Goal: Task Accomplishment & Management: Use online tool/utility

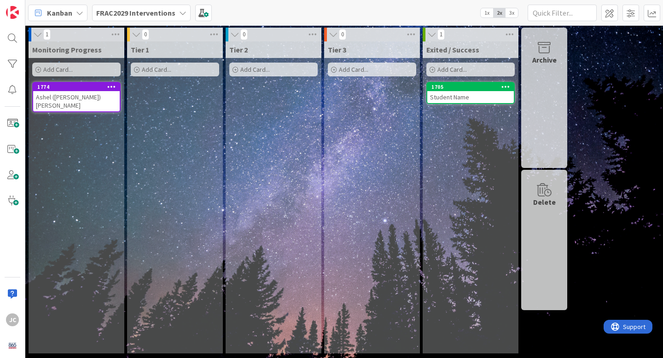
click at [71, 69] on span "Add Card..." at bounding box center [57, 69] width 29 height 8
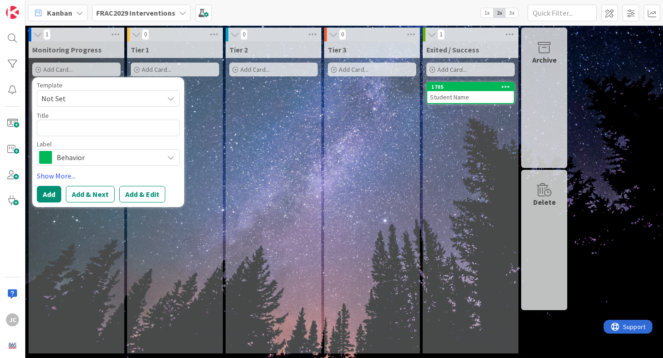
click at [92, 88] on div "Template Not Set" at bounding box center [108, 94] width 143 height 25
click at [87, 96] on span "Not Set" at bounding box center [98, 99] width 115 height 12
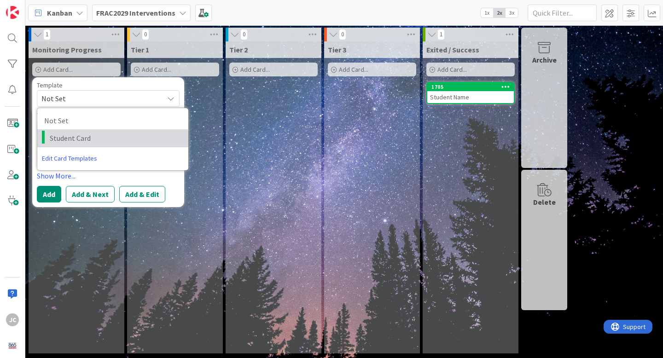
click at [95, 132] on link "Student Card" at bounding box center [112, 138] width 151 height 18
type textarea "x"
type textarea "Student Card"
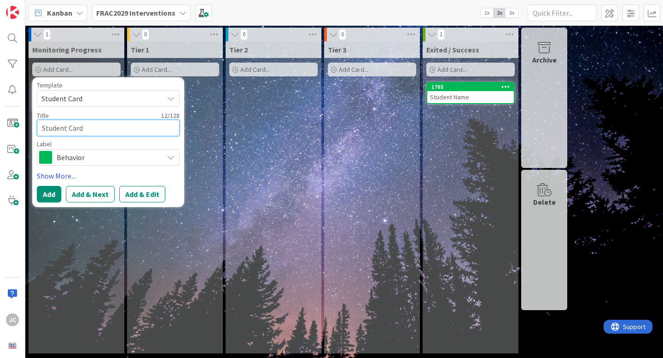
click at [82, 134] on textarea "Student Card" at bounding box center [108, 128] width 143 height 17
type textarea "x"
type textarea "D"
type textarea "x"
type textarea "De"
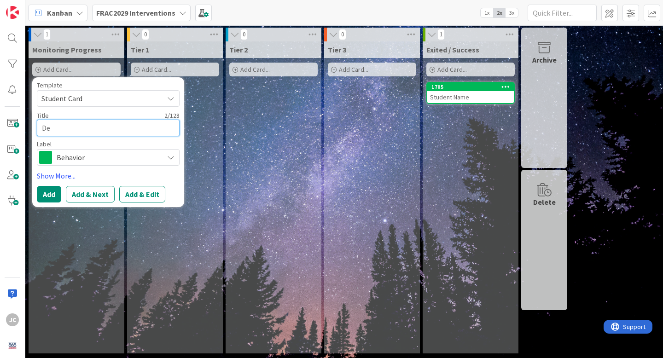
type textarea "x"
type textarea "Des"
type textarea "x"
type textarea "Desti"
type textarea "x"
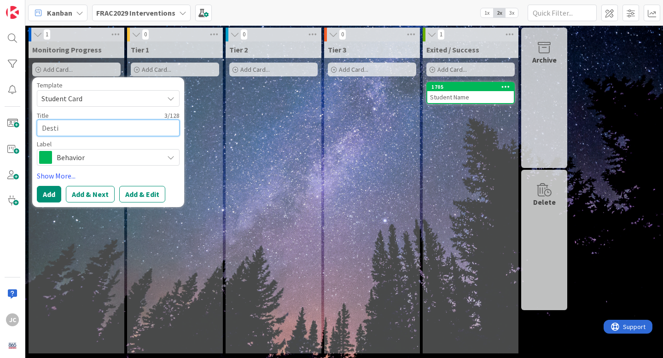
type textarea "Destin"
type textarea "x"
type textarea "Destiny"
type textarea "x"
type textarea "Destiny"
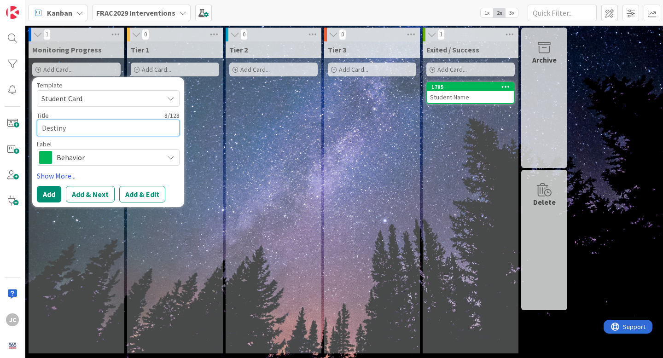
type textarea "x"
type textarea "Destiny L"
type textarea "x"
type textarea "Destiny Ly"
type textarea "x"
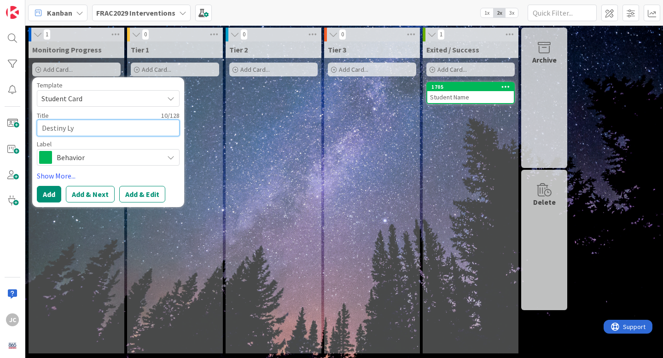
type textarea "Destiny [PERSON_NAME]"
type textarea "x"
type textarea "Destiny Lync"
type textarea "x"
type textarea "[PERSON_NAME]"
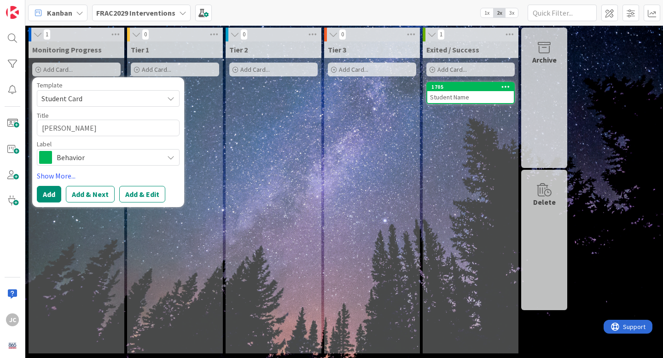
click at [71, 154] on span "Behavior" at bounding box center [108, 157] width 102 height 13
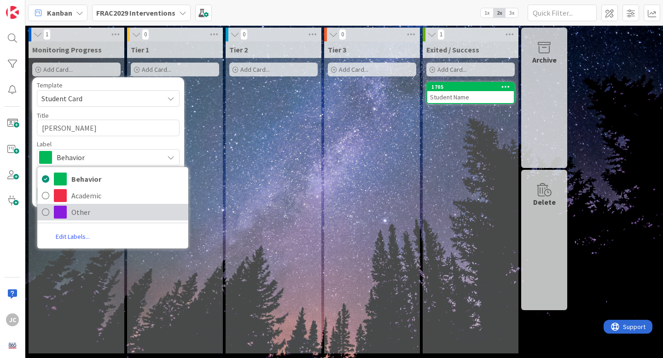
click at [91, 205] on span "Other" at bounding box center [127, 212] width 112 height 14
type textarea "x"
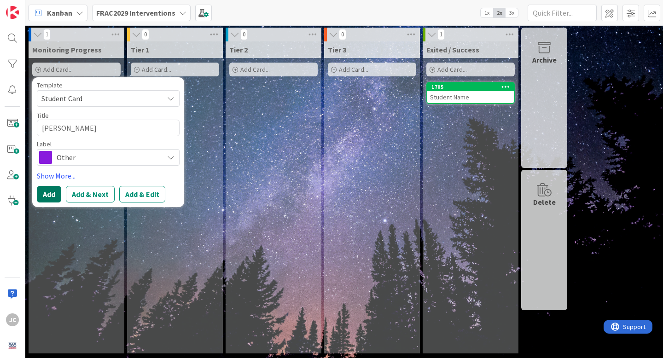
click at [57, 193] on button "Add" at bounding box center [49, 194] width 24 height 17
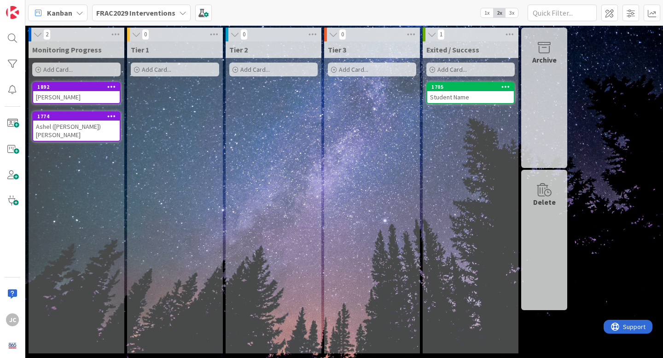
click at [69, 70] on span "Add Card..." at bounding box center [57, 69] width 29 height 8
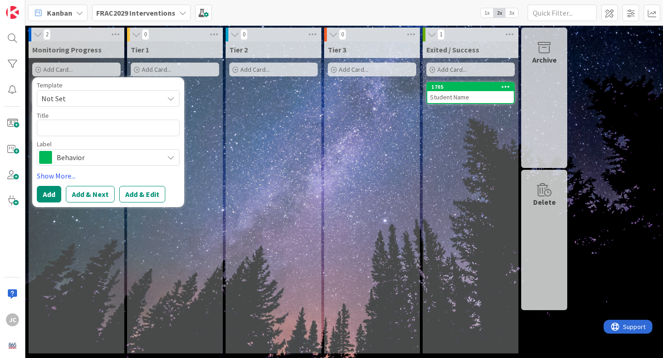
click at [70, 105] on span "Not Set" at bounding box center [108, 98] width 143 height 17
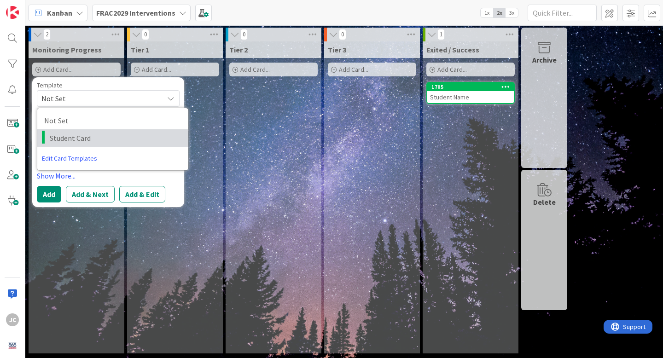
click at [78, 134] on span "Student Card" at bounding box center [116, 138] width 132 height 12
type textarea "x"
type textarea "Student Card"
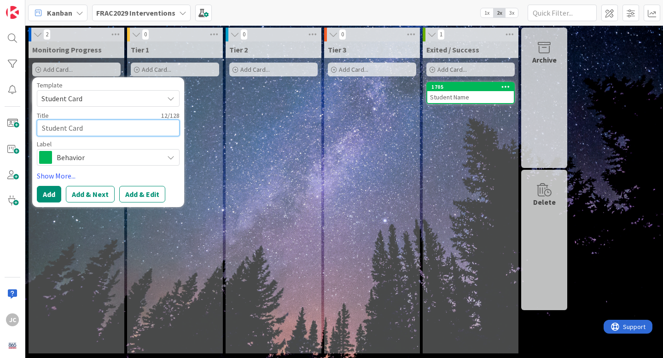
click at [85, 123] on textarea "Student Card" at bounding box center [108, 128] width 143 height 17
type textarea "x"
type textarea "J"
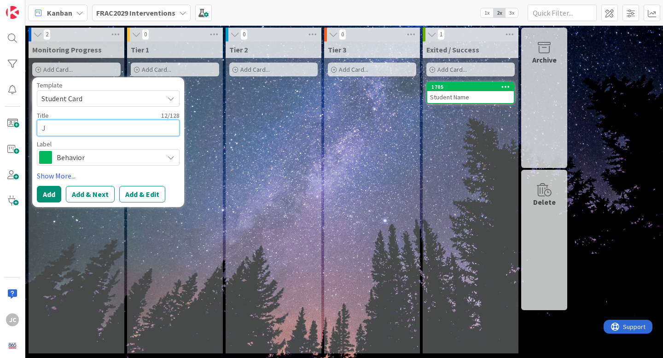
type textarea "x"
type textarea "[PERSON_NAME]"
type textarea "x"
type textarea "Jah"
type textarea "x"
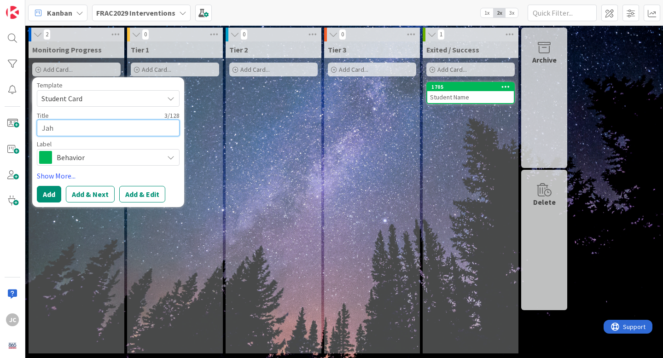
type textarea "Jah'"
type textarea "x"
type textarea "Jah'r"
type textarea "x"
type textarea "Jah'ro"
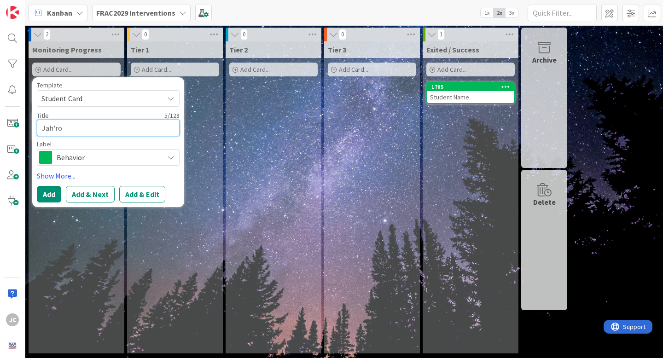
type textarea "x"
type textarea "Jah'[PERSON_NAME]"
type textarea "x"
type textarea "Jah'[PERSON_NAME]"
type textarea "x"
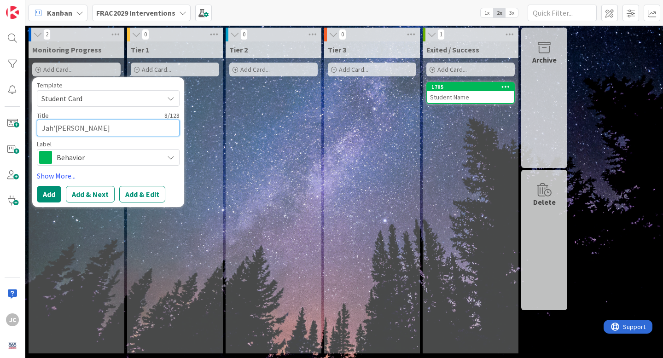
type textarea "[PERSON_NAME]"
type textarea "x"
type textarea "Jah'[PERSON_NAME] Co"
type textarea "x"
type textarea "Jah'[PERSON_NAME] Cod"
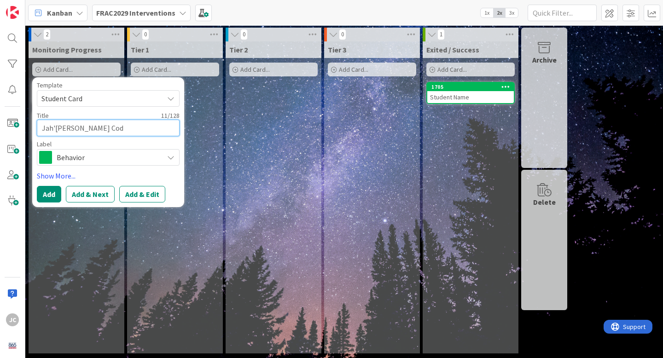
type textarea "x"
type textarea "[PERSON_NAME]"
click at [54, 194] on button "Add" at bounding box center [49, 194] width 24 height 17
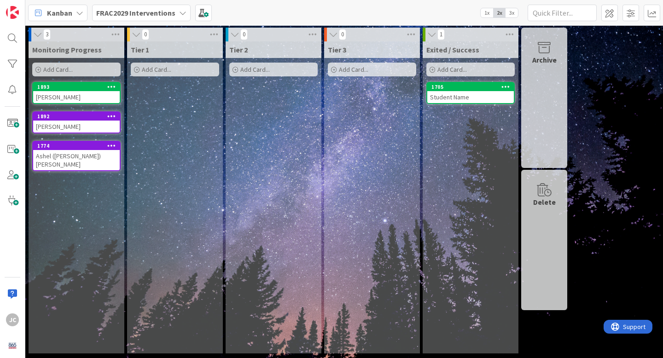
click at [77, 69] on div "Add Card..." at bounding box center [76, 70] width 88 height 14
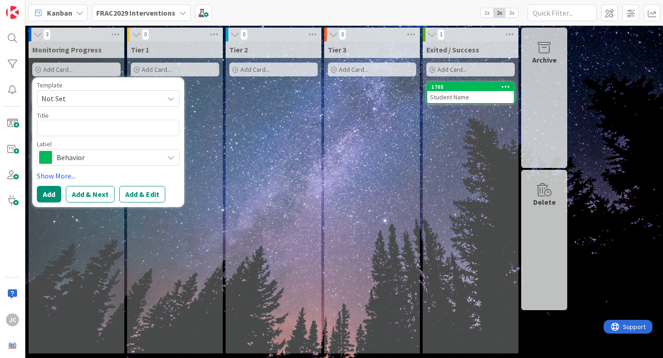
click at [74, 91] on span "Not Set" at bounding box center [108, 98] width 143 height 17
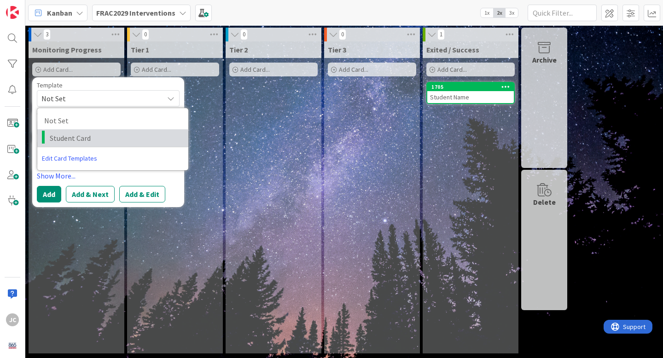
click at [78, 135] on span "Student Card" at bounding box center [116, 138] width 132 height 12
type textarea "x"
type textarea "Student Card"
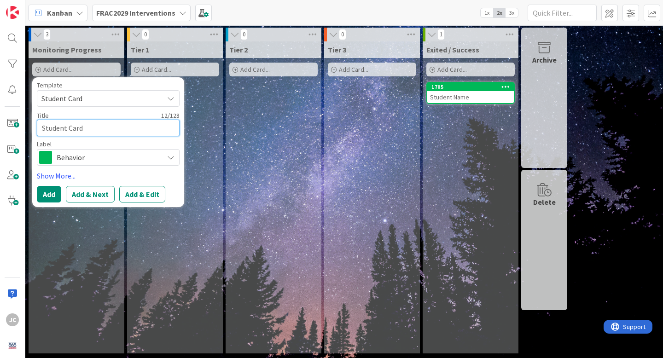
click at [76, 124] on textarea "Student Card" at bounding box center [108, 128] width 143 height 17
type textarea "x"
type textarea "K"
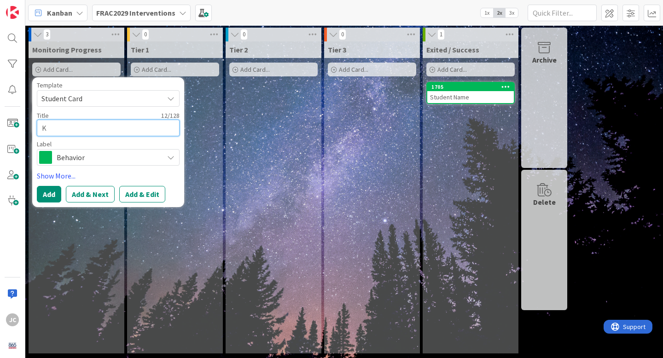
type textarea "x"
type textarea "Ko"
type textarea "x"
type textarea "Kob"
type textarea "x"
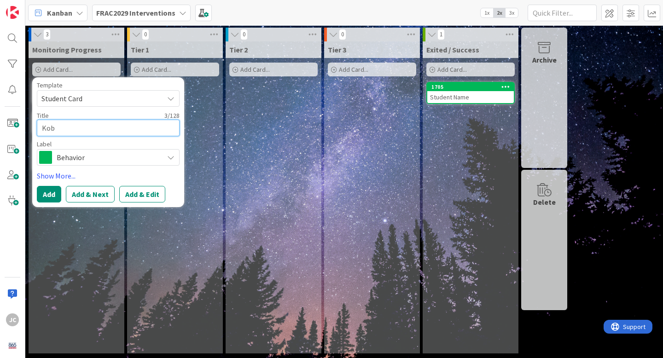
type textarea "Kobe"
type textarea "x"
type textarea "Kobe"
type textarea "x"
type textarea "Kobe O"
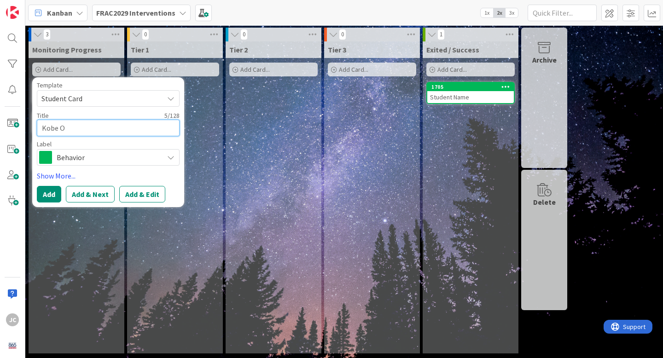
type textarea "x"
type textarea "Kobe On"
type textarea "x"
type textarea "Kobe One"
type textarea "x"
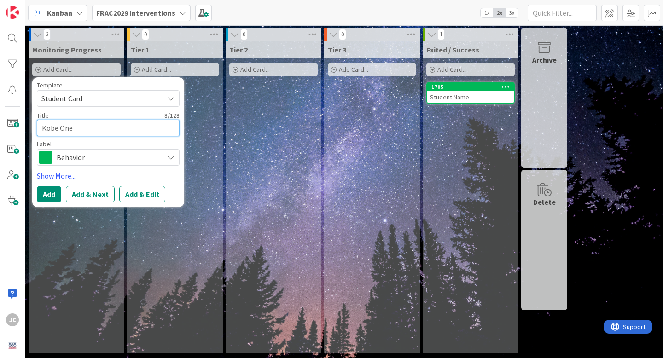
type textarea "Kobe Onea"
type textarea "x"
type textarea "[PERSON_NAME]"
click at [56, 194] on button "Add" at bounding box center [49, 194] width 24 height 17
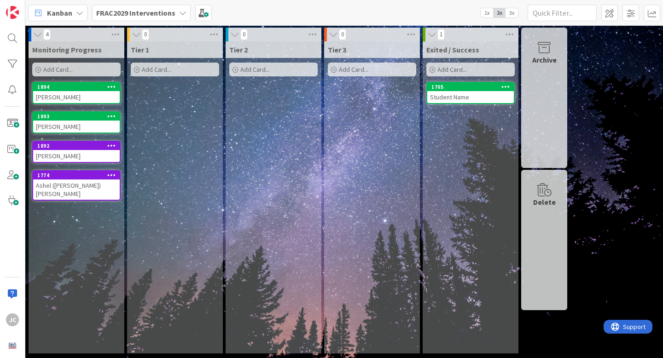
click at [73, 65] on div "Add Card..." at bounding box center [76, 70] width 88 height 14
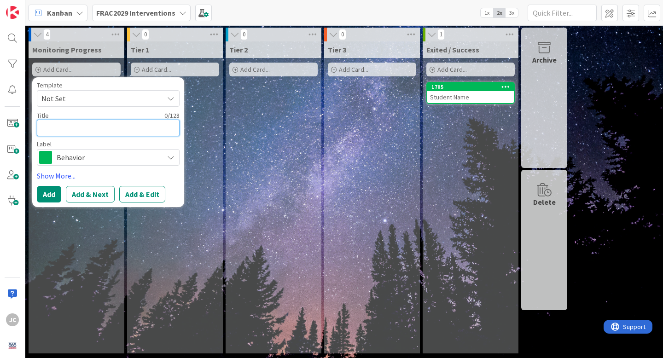
click at [59, 132] on textarea at bounding box center [108, 128] width 143 height 17
click at [75, 104] on span "Not Set" at bounding box center [98, 99] width 115 height 12
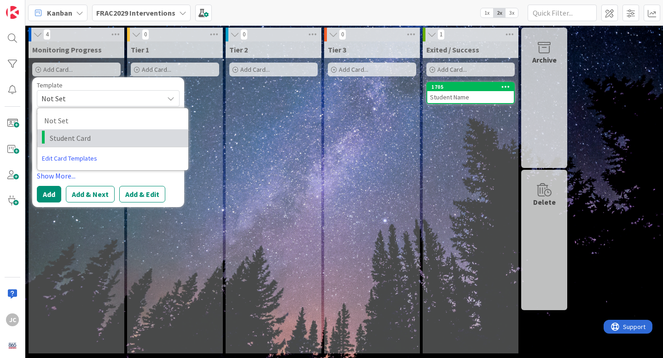
click at [88, 134] on span "Student Card" at bounding box center [116, 138] width 132 height 12
type textarea "x"
type textarea "Student Card"
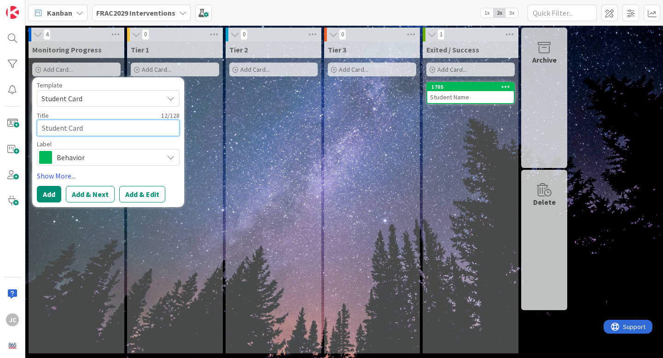
click at [88, 134] on textarea "Student Card" at bounding box center [108, 128] width 143 height 17
type textarea "x"
type textarea "J"
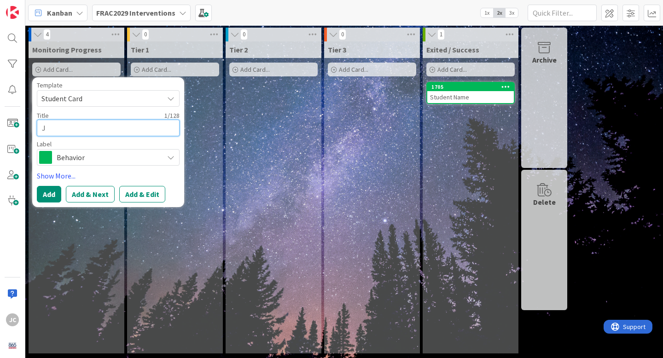
type textarea "x"
type textarea "[PERSON_NAME]"
type textarea "x"
type textarea "Jam"
type textarea "x"
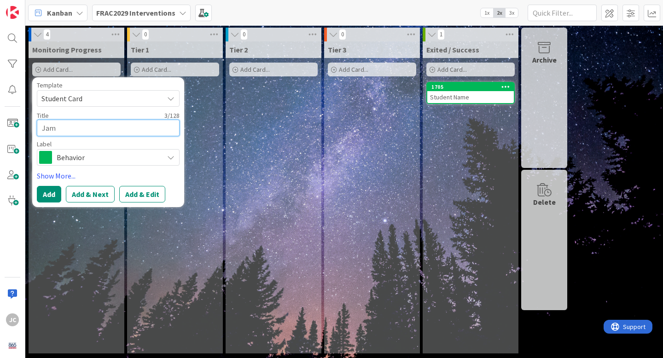
type textarea "[PERSON_NAME]"
type textarea "x"
type textarea "[PERSON_NAME]"
type textarea "x"
type textarea "[PERSON_NAME]"
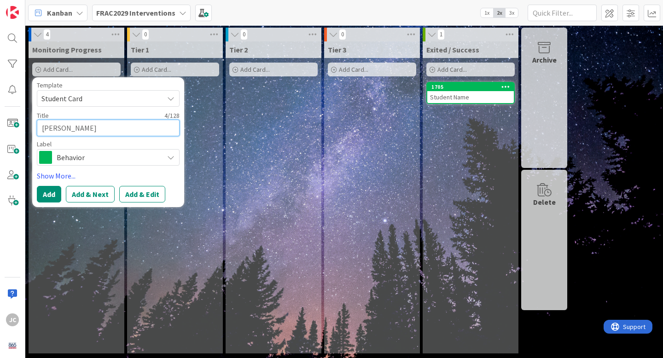
type textarea "x"
type textarea "[PERSON_NAME]"
type textarea "x"
type textarea "[PERSON_NAME]"
type textarea "x"
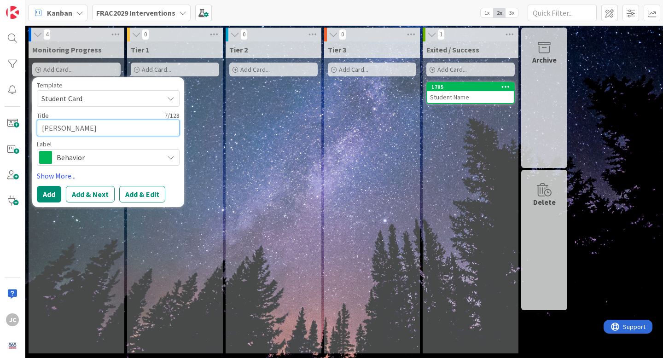
type textarea "[PERSON_NAME]"
type textarea "x"
type textarea "[PERSON_NAME]"
type textarea "x"
type textarea "[PERSON_NAME]"
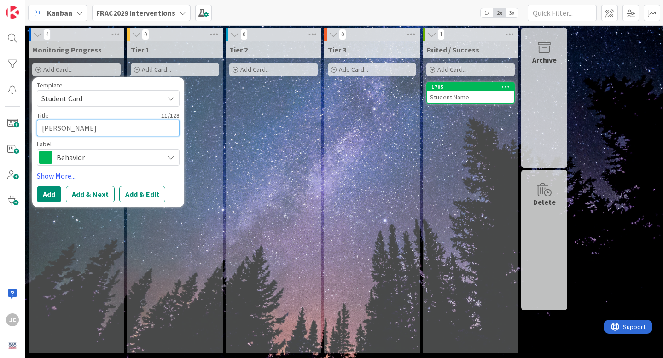
type textarea "x"
type textarea "[PERSON_NAME]"
type textarea "x"
type textarea "[PERSON_NAME]"
click at [91, 160] on span "Behavior" at bounding box center [108, 157] width 102 height 13
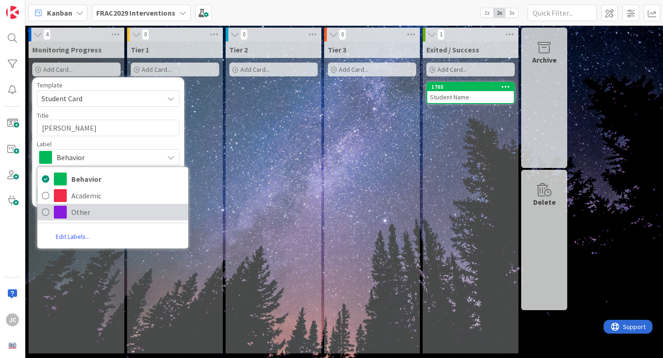
click at [90, 215] on span "Other" at bounding box center [127, 212] width 112 height 14
type textarea "x"
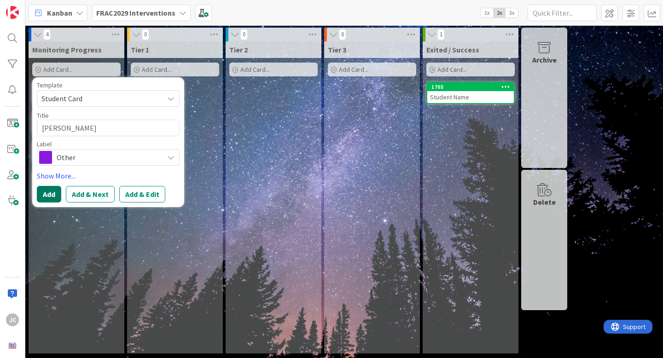
click at [50, 193] on button "Add" at bounding box center [49, 194] width 24 height 17
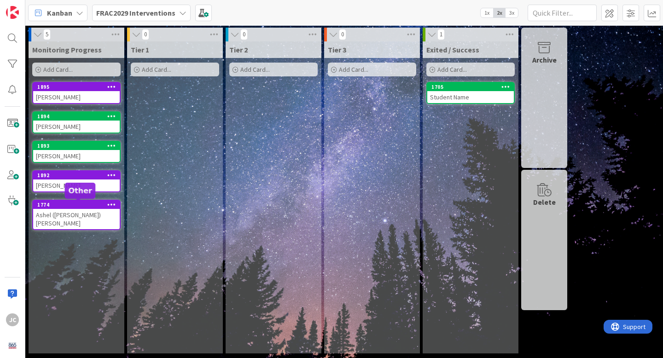
click at [68, 202] on div "1774" at bounding box center [78, 205] width 82 height 6
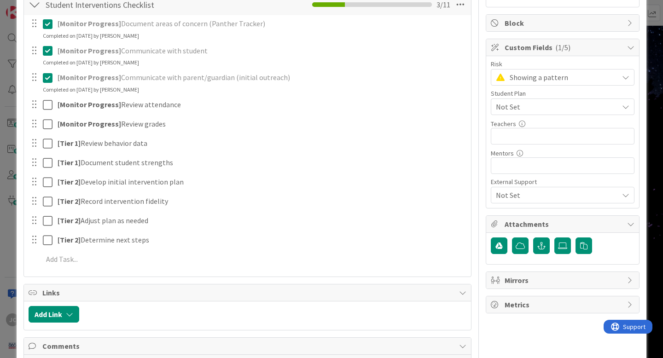
scroll to position [231, 0]
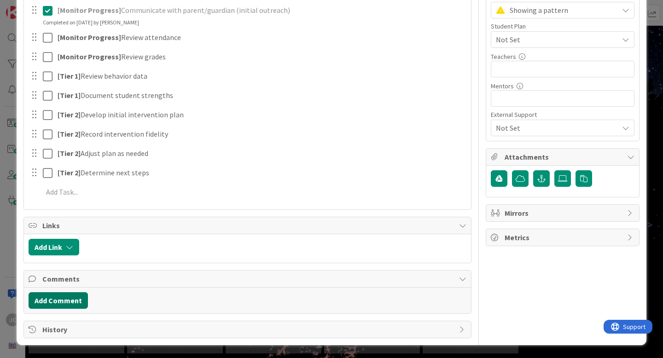
click at [66, 294] on button "Add Comment" at bounding box center [58, 300] width 59 height 17
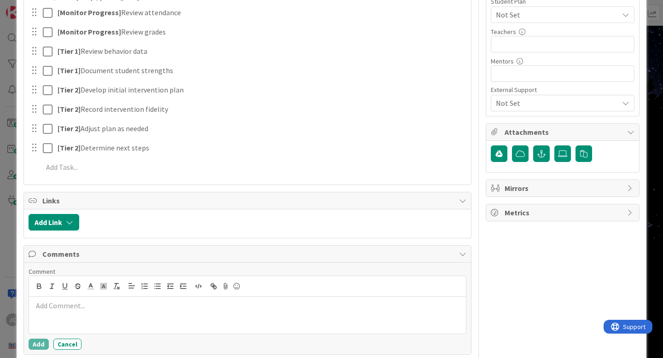
scroll to position [297, 0]
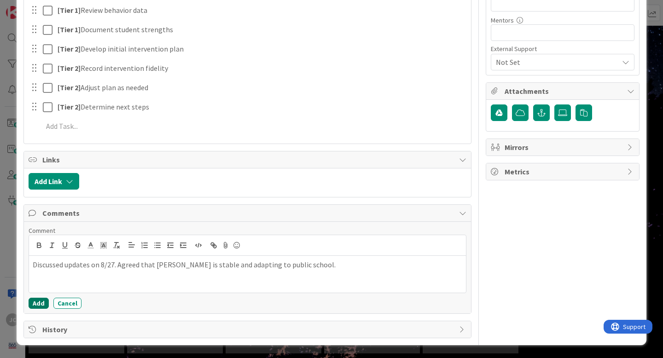
click at [40, 306] on button "Add" at bounding box center [39, 303] width 20 height 11
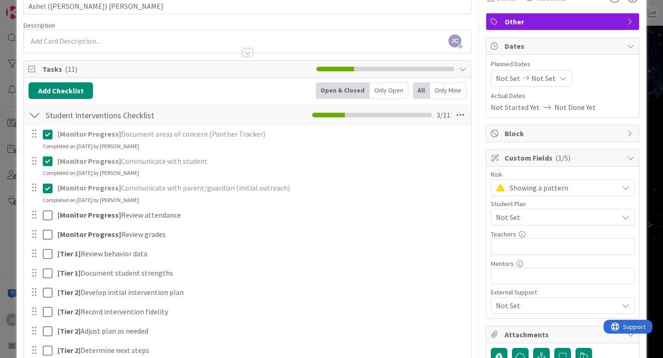
scroll to position [0, 0]
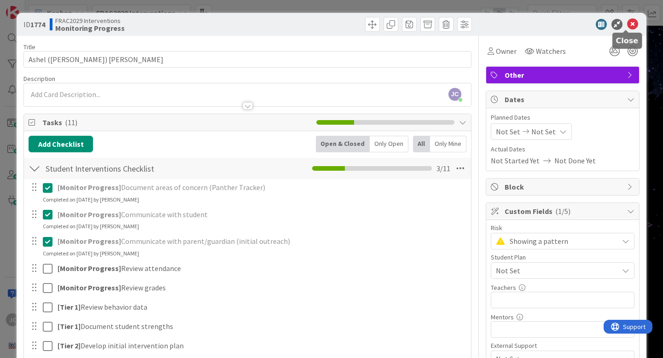
click at [585, 24] on icon at bounding box center [632, 24] width 11 height 11
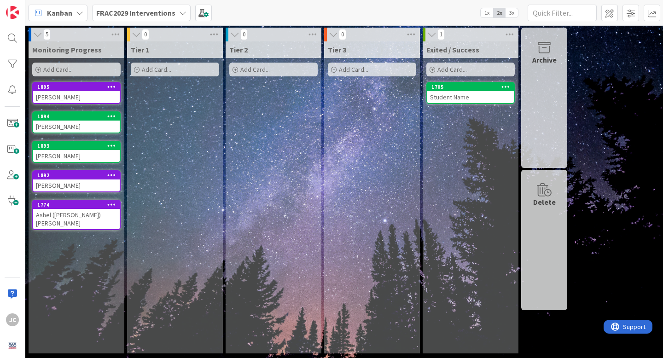
click at [67, 70] on span "Add Card..." at bounding box center [57, 69] width 29 height 8
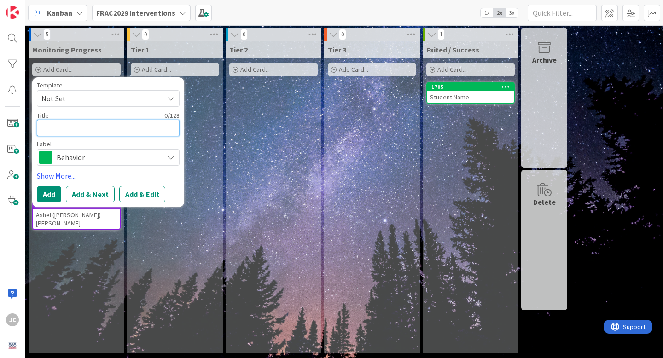
type textarea "x"
type textarea "K"
type textarea "x"
type textarea "Ka"
type textarea "x"
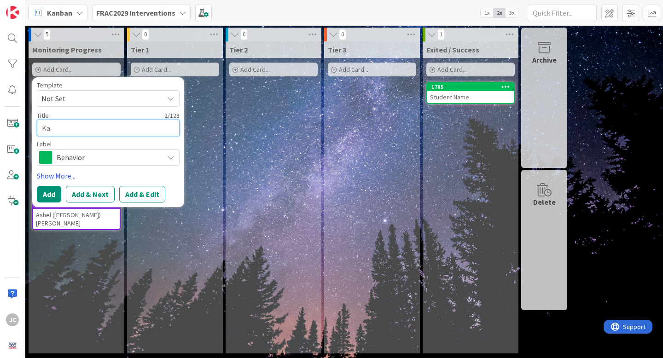
type textarea "Kat"
type textarea "x"
type textarea "[PERSON_NAME]"
type textarea "x"
type textarea "[PERSON_NAME]"
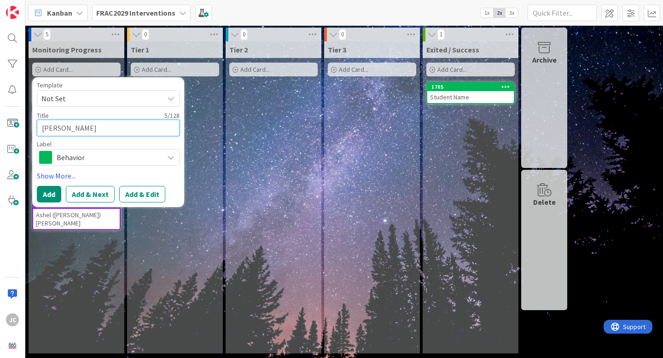
type textarea "x"
type textarea "[PERSON_NAME]"
type textarea "x"
type textarea "[PERSON_NAME]"
type textarea "x"
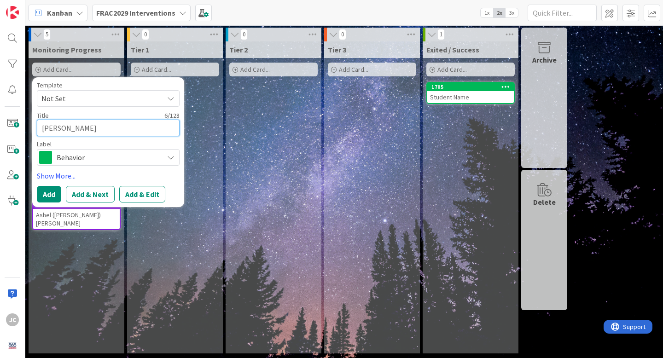
type textarea "[PERSON_NAME]"
type textarea "x"
type textarea "[PERSON_NAME]"
click at [70, 94] on span "Not Set" at bounding box center [98, 99] width 115 height 12
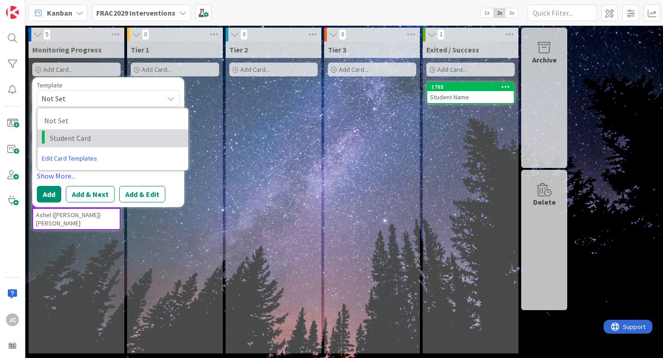
click at [71, 134] on span "Student Card" at bounding box center [116, 138] width 132 height 12
type textarea "x"
type textarea "Student Card"
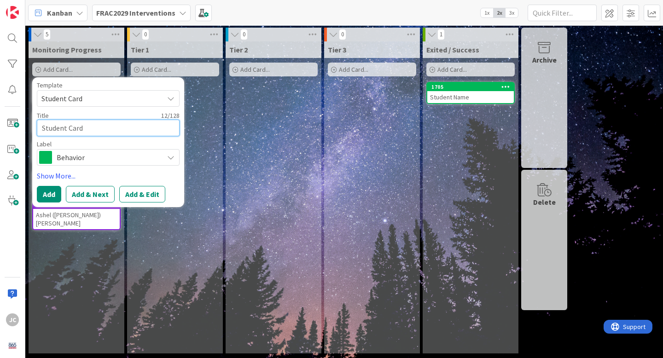
click at [72, 125] on textarea "Student Card" at bounding box center [108, 128] width 143 height 17
type textarea "x"
type textarea "K"
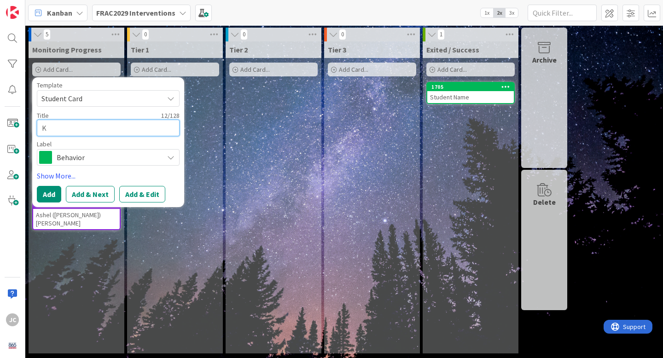
type textarea "x"
type textarea "Ka"
type textarea "x"
type textarea "Kat"
type textarea "x"
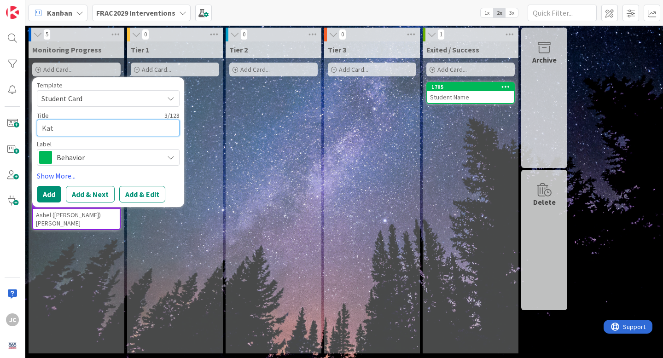
type textarea "[PERSON_NAME]"
type textarea "x"
type textarea "[PERSON_NAME]"
type textarea "x"
type textarea "[PERSON_NAME]"
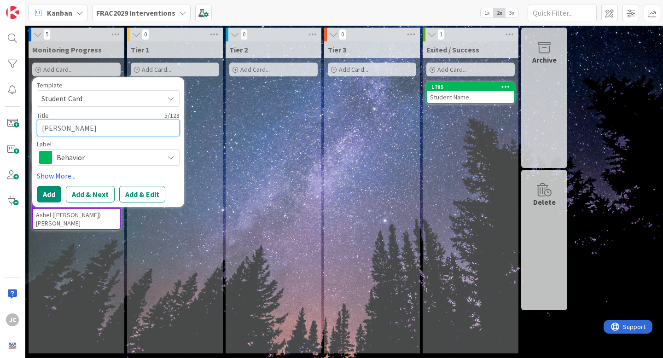
type textarea "x"
type textarea "[PERSON_NAME]"
type textarea "x"
type textarea "[PERSON_NAME]"
type textarea "x"
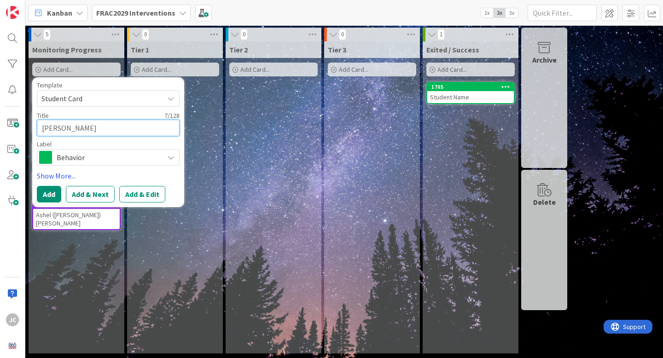
type textarea "[PERSON_NAME]"
click at [49, 193] on button "Add" at bounding box center [49, 194] width 24 height 17
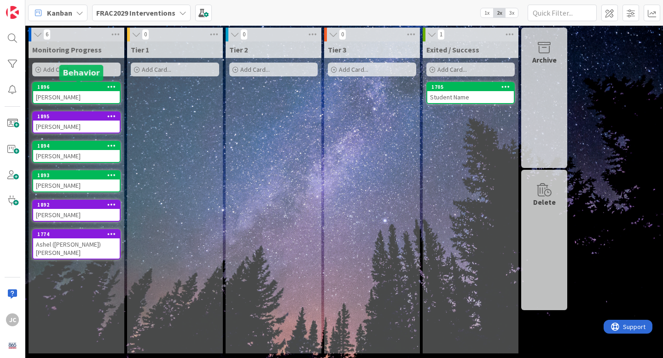
click at [72, 86] on div "1896" at bounding box center [78, 87] width 82 height 6
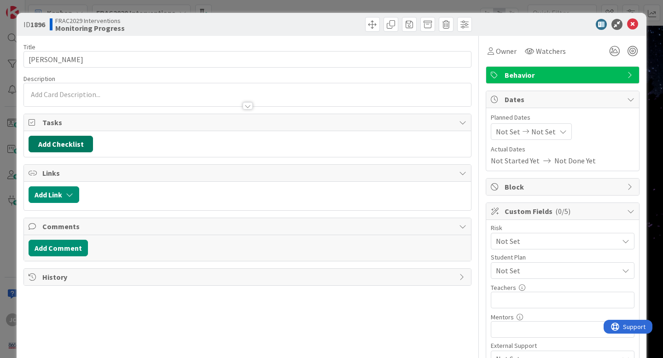
click at [80, 145] on button "Add Checklist" at bounding box center [61, 144] width 64 height 17
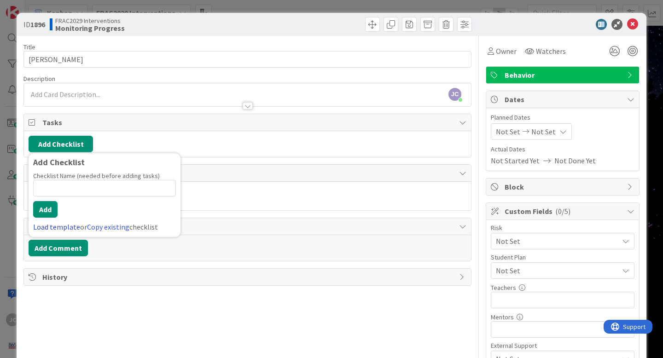
click at [57, 227] on link "Load template" at bounding box center [56, 226] width 47 height 9
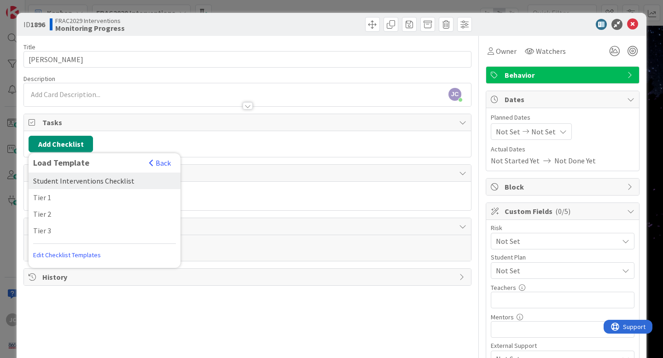
click at [120, 186] on div "Student Interventions Checklist" at bounding box center [105, 181] width 152 height 17
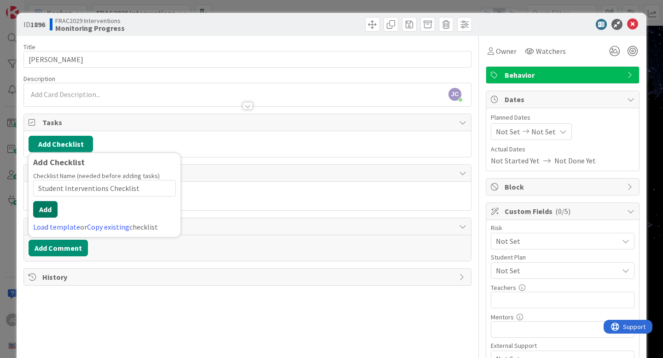
click at [48, 211] on button "Add" at bounding box center [45, 209] width 24 height 17
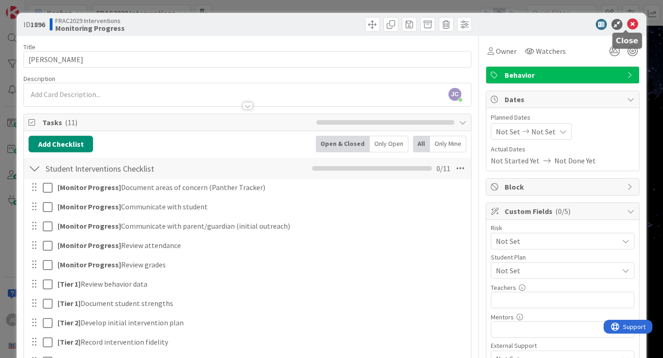
click at [585, 27] on icon at bounding box center [632, 24] width 11 height 11
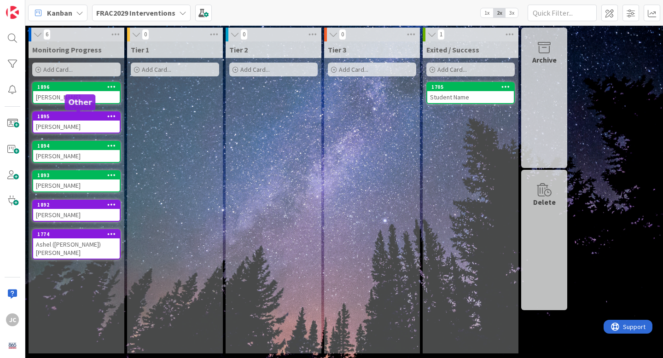
click at [87, 119] on div "1895" at bounding box center [78, 116] width 82 height 6
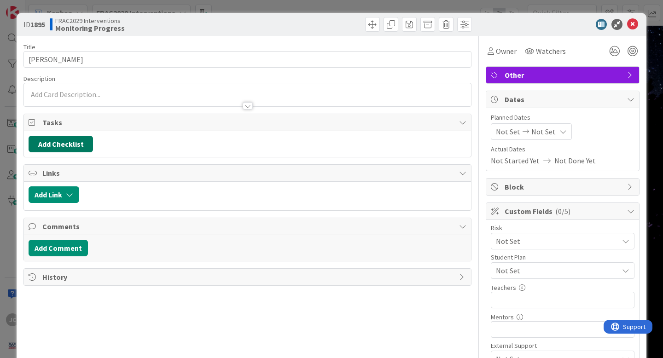
click at [78, 140] on button "Add Checklist" at bounding box center [61, 144] width 64 height 17
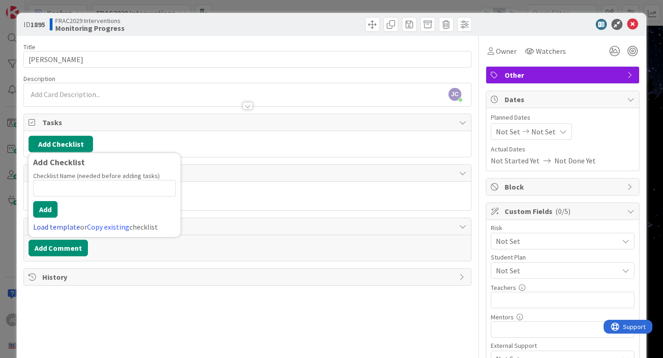
click at [53, 223] on link "Load template" at bounding box center [56, 226] width 47 height 9
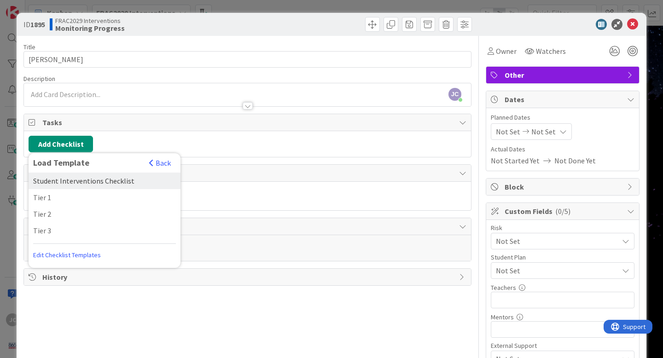
click at [57, 187] on div "Student Interventions Checklist" at bounding box center [105, 181] width 152 height 17
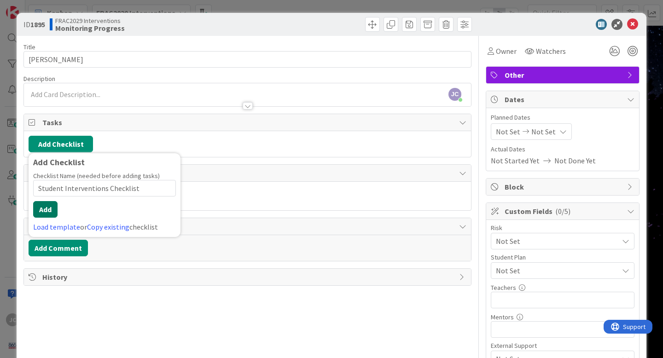
click at [49, 210] on button "Add" at bounding box center [45, 209] width 24 height 17
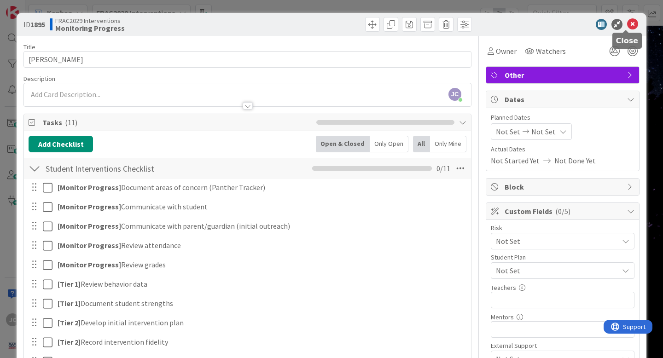
click at [585, 23] on icon at bounding box center [632, 24] width 11 height 11
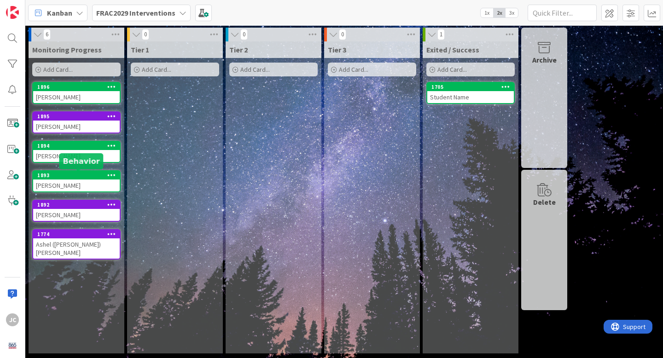
click at [67, 174] on div "1893" at bounding box center [78, 175] width 82 height 6
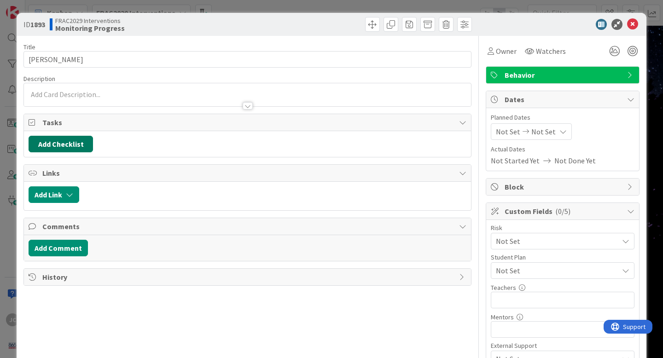
click at [65, 140] on button "Add Checklist" at bounding box center [61, 144] width 64 height 17
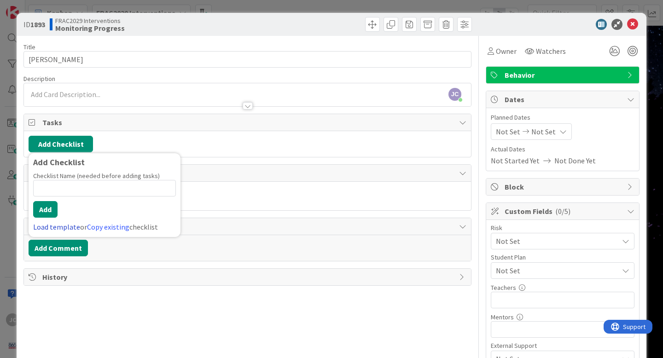
click at [59, 228] on link "Load template" at bounding box center [56, 226] width 47 height 9
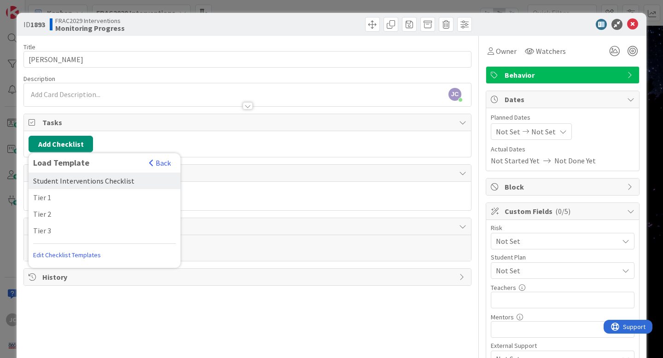
click at [77, 187] on div "Student Interventions Checklist" at bounding box center [105, 181] width 152 height 17
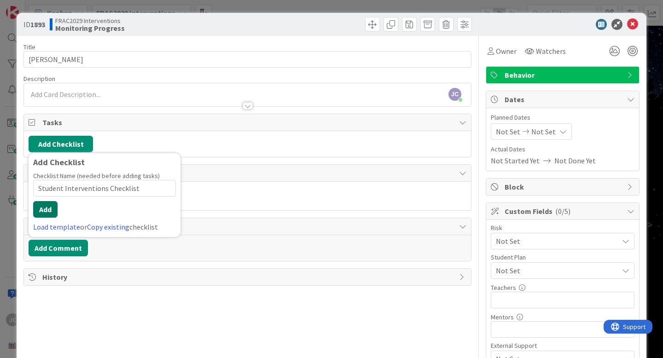
click at [43, 208] on button "Add" at bounding box center [45, 209] width 24 height 17
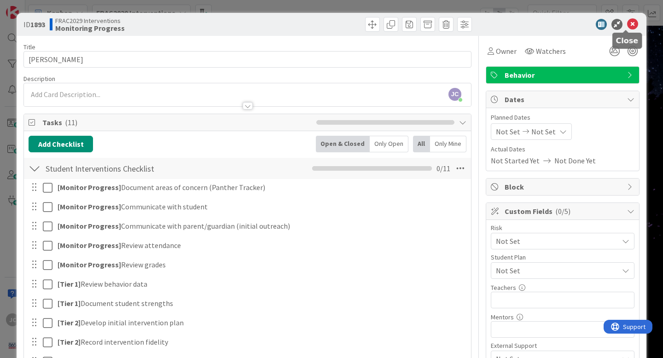
click at [585, 27] on icon at bounding box center [632, 24] width 11 height 11
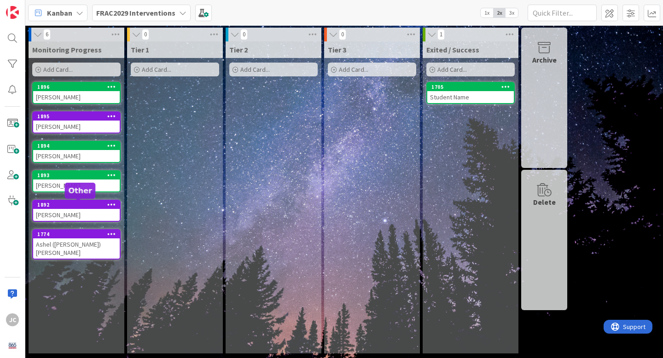
click at [89, 202] on div "1892" at bounding box center [78, 205] width 82 height 6
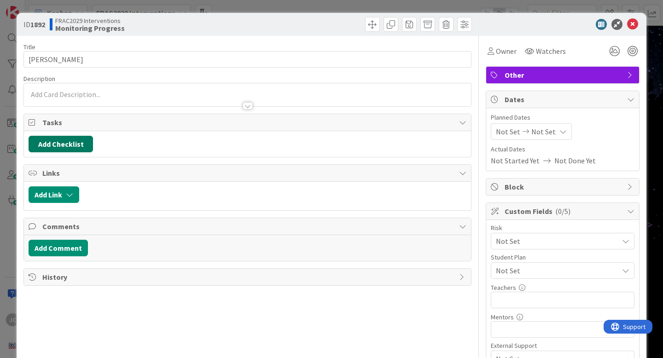
click at [70, 145] on button "Add Checklist" at bounding box center [61, 144] width 64 height 17
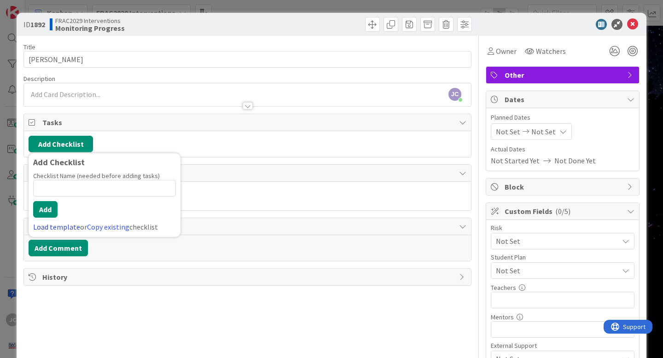
click at [66, 227] on link "Load template" at bounding box center [56, 226] width 47 height 9
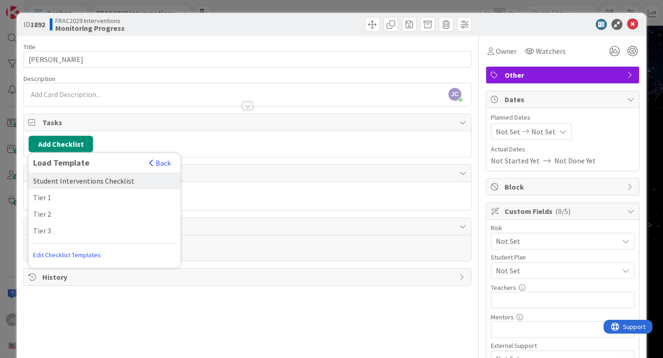
click at [64, 179] on div "Student Interventions Checklist" at bounding box center [105, 181] width 152 height 17
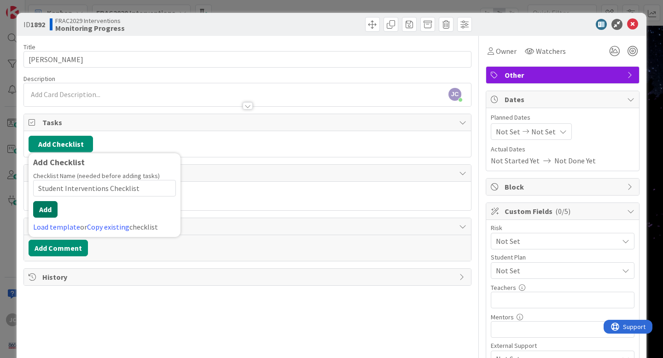
click at [45, 209] on button "Add" at bounding box center [45, 209] width 24 height 17
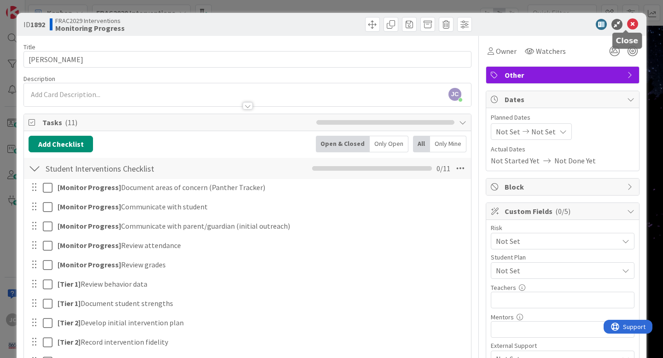
click at [585, 27] on icon at bounding box center [632, 24] width 11 height 11
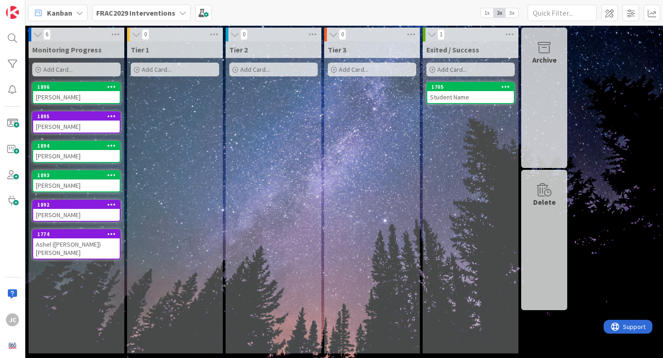
click at [69, 238] on div "1774" at bounding box center [76, 234] width 87 height 8
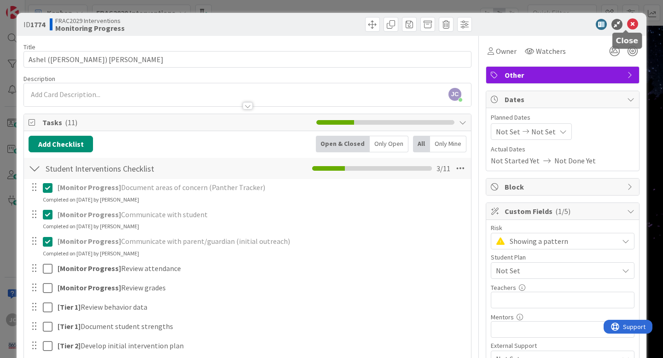
click at [585, 23] on icon at bounding box center [632, 24] width 11 height 11
